Goal: Task Accomplishment & Management: Complete application form

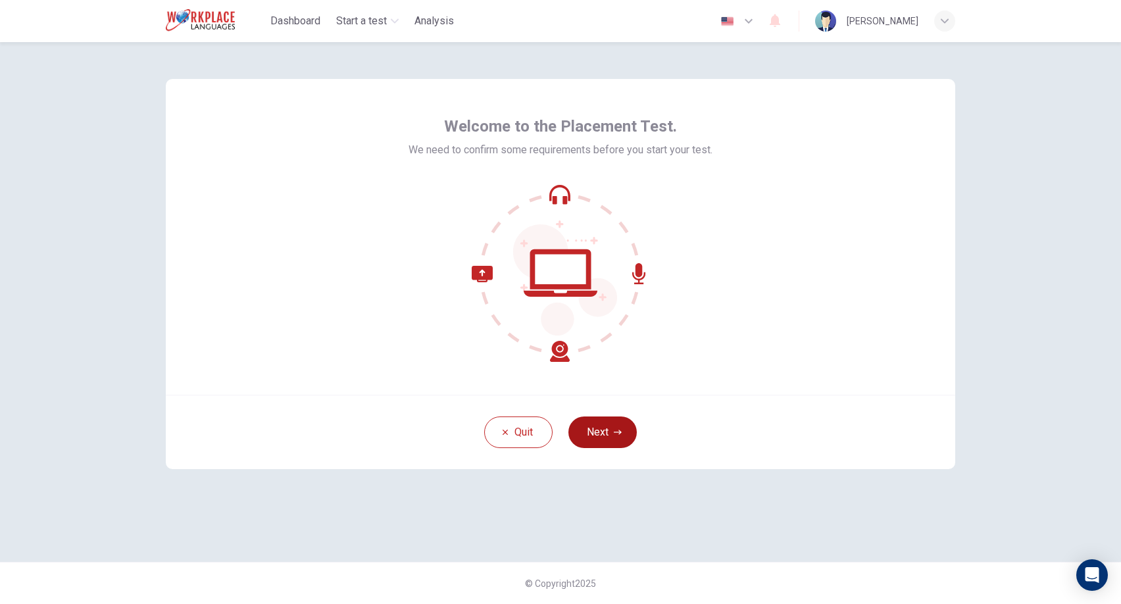
click at [623, 434] on button "Next" at bounding box center [603, 433] width 68 height 32
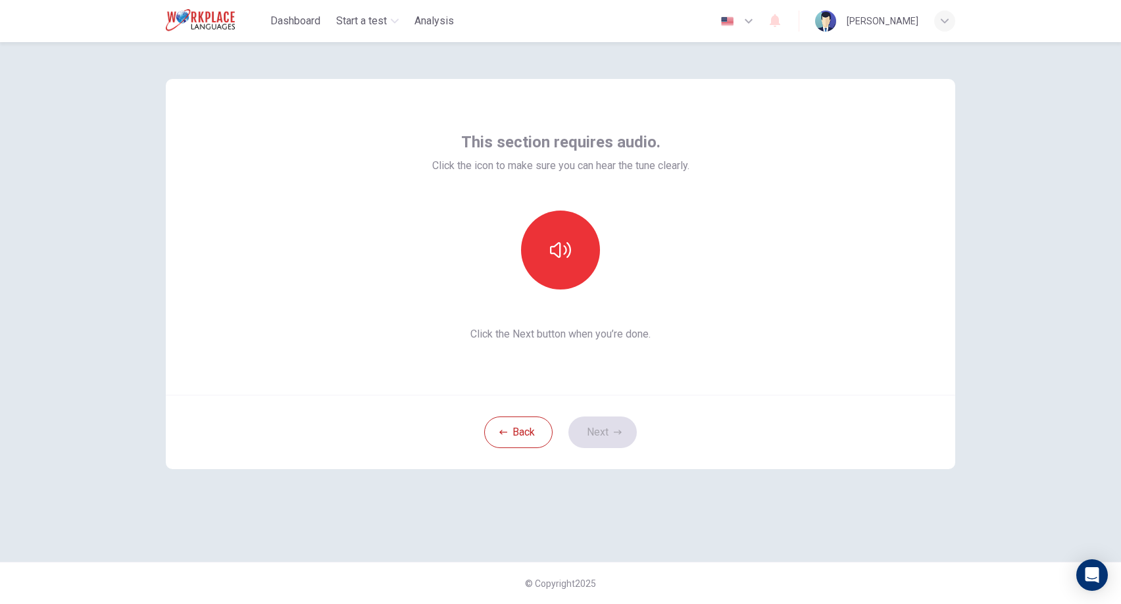
click at [682, 376] on div "This section requires audio. Click the icon to make sure you can hear the tune …" at bounding box center [561, 237] width 790 height 316
click at [554, 249] on icon "button" at bounding box center [560, 250] width 21 height 21
click at [614, 434] on icon "button" at bounding box center [618, 432] width 8 height 8
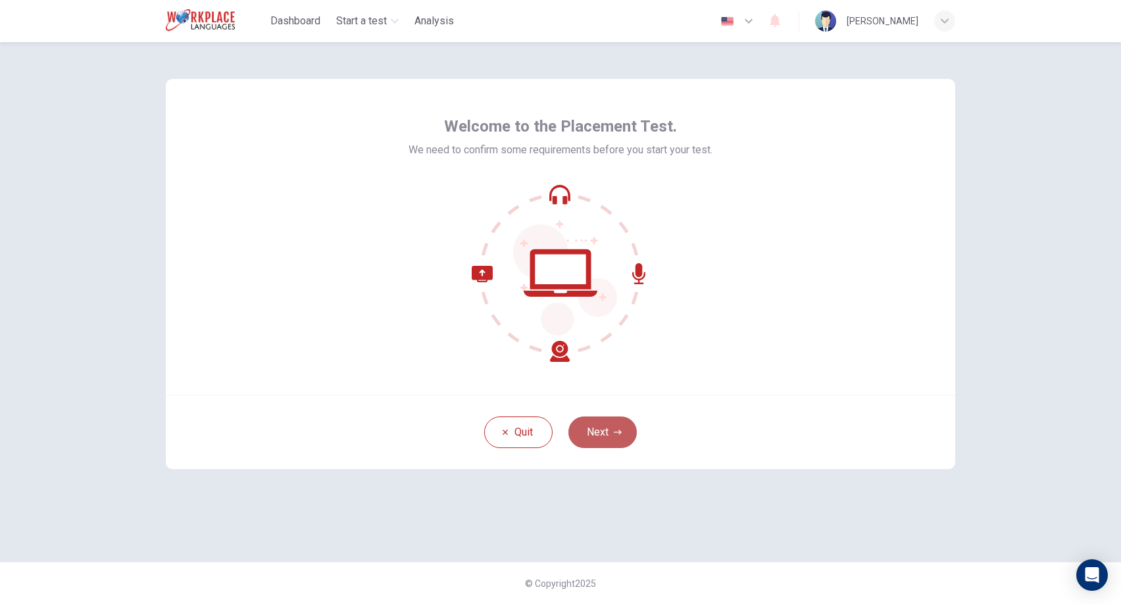
click at [610, 424] on button "Next" at bounding box center [603, 433] width 68 height 32
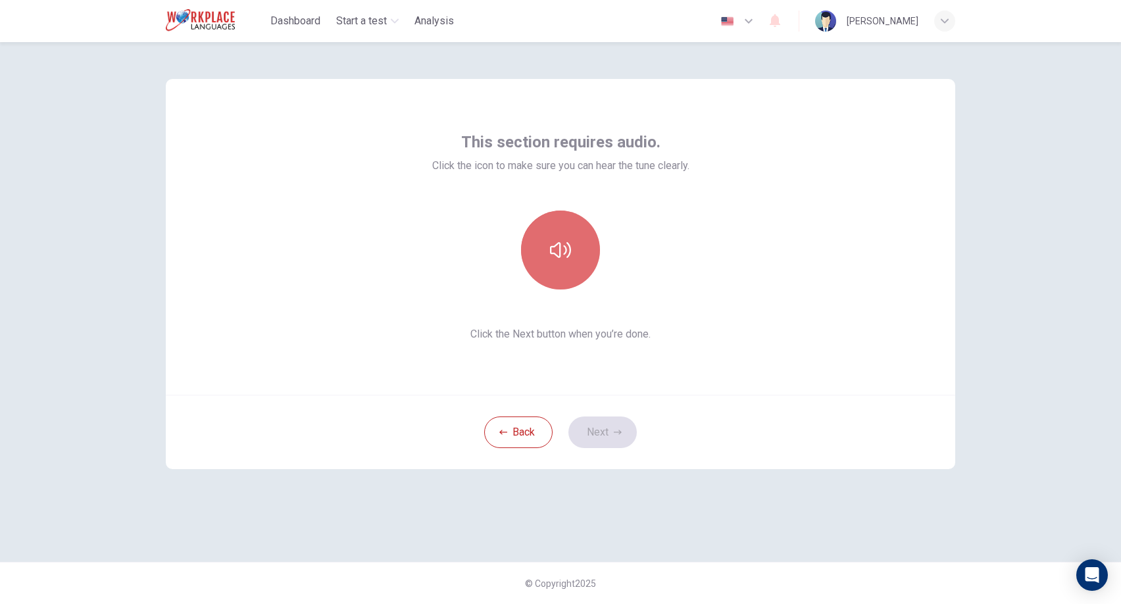
click at [564, 264] on button "button" at bounding box center [560, 250] width 79 height 79
click at [614, 435] on icon "button" at bounding box center [618, 432] width 8 height 8
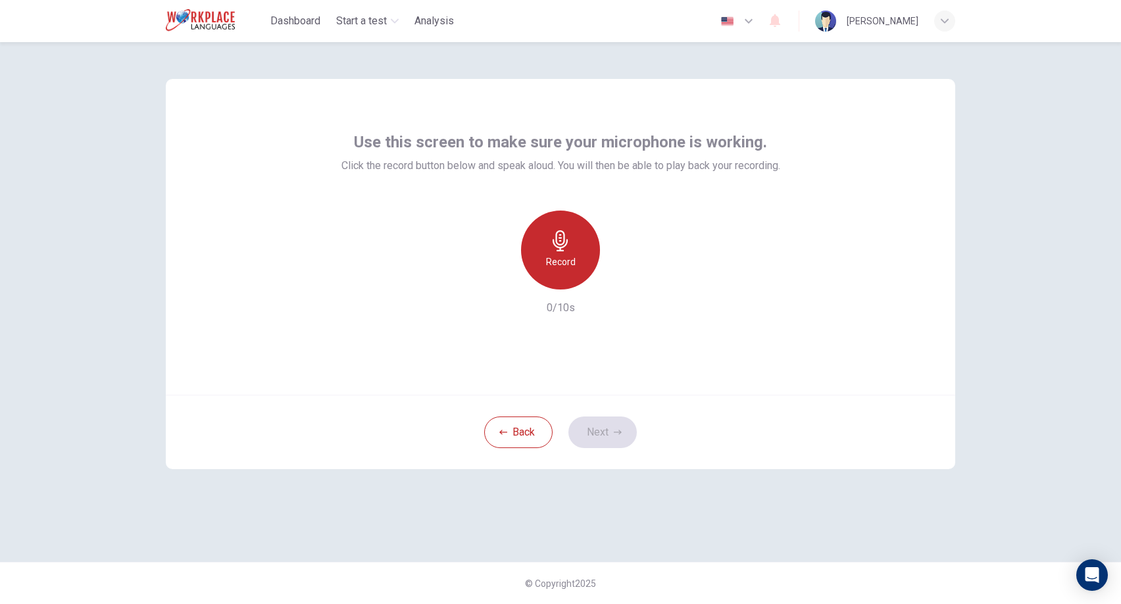
click at [555, 259] on h6 "Record" at bounding box center [561, 262] width 30 height 16
click at [547, 235] on div "Stop" at bounding box center [560, 250] width 79 height 79
click at [610, 436] on button "Next" at bounding box center [603, 433] width 68 height 32
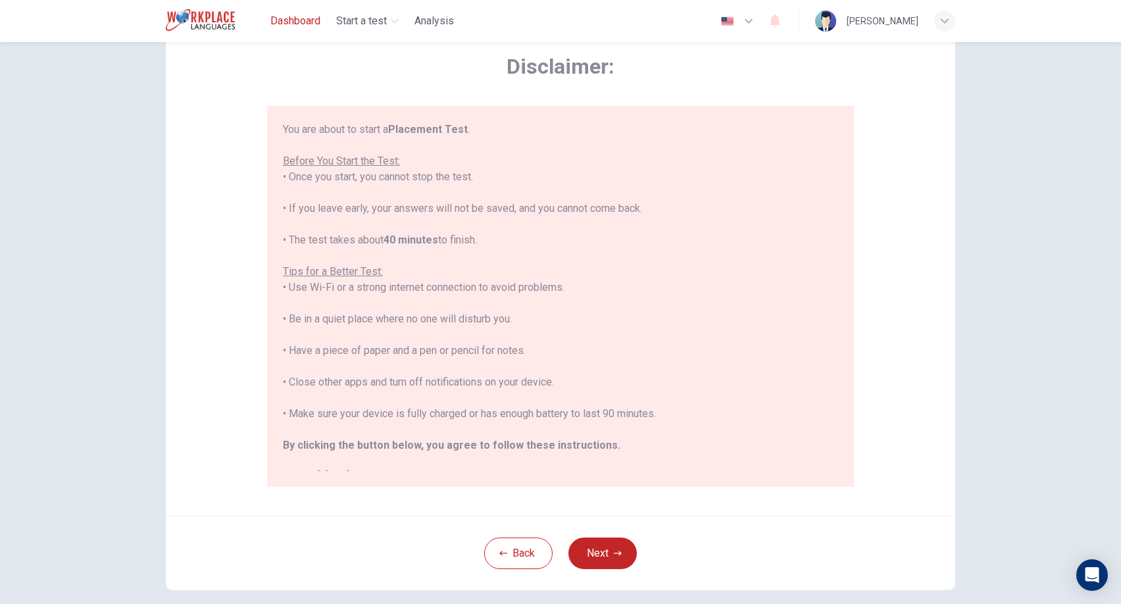
click at [299, 22] on span "Dashboard" at bounding box center [295, 21] width 50 height 16
